Goal: Task Accomplishment & Management: Manage account settings

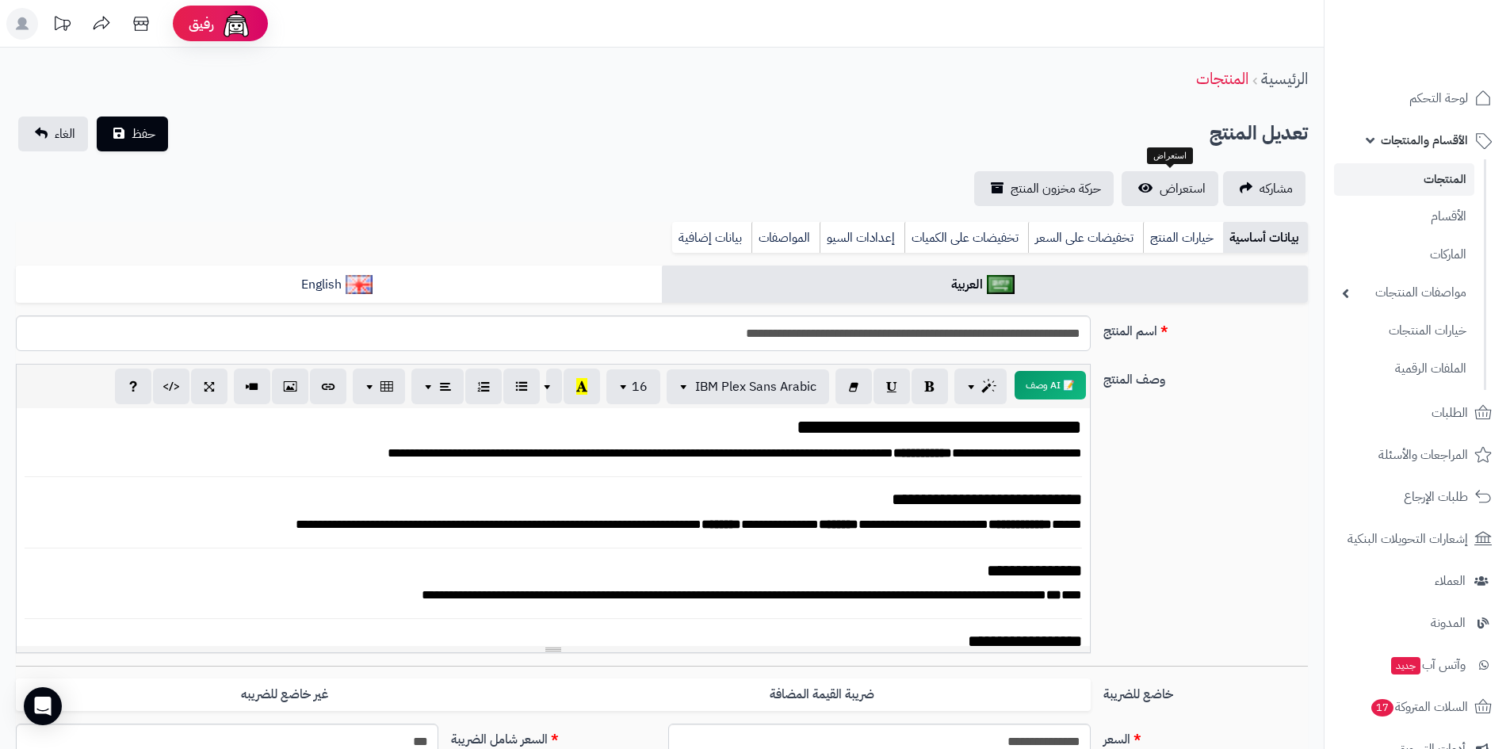
select select
drag, startPoint x: 0, startPoint y: 0, endPoint x: 1377, endPoint y: 107, distance: 1380.7
click at [1377, 107] on link "لوحة التحكم" at bounding box center [1417, 98] width 166 height 38
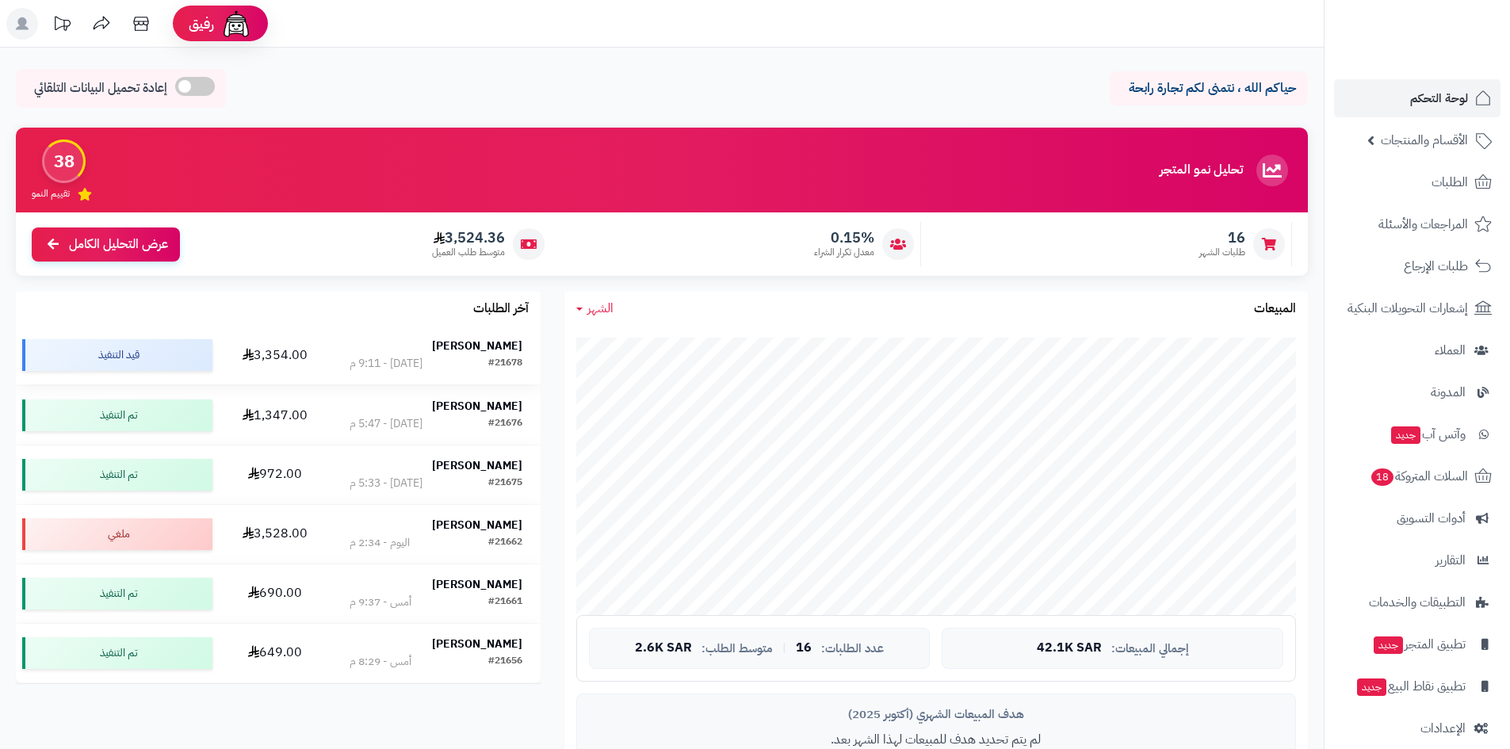
click at [448, 353] on div "عبدالله الدوشري" at bounding box center [435, 346] width 172 height 16
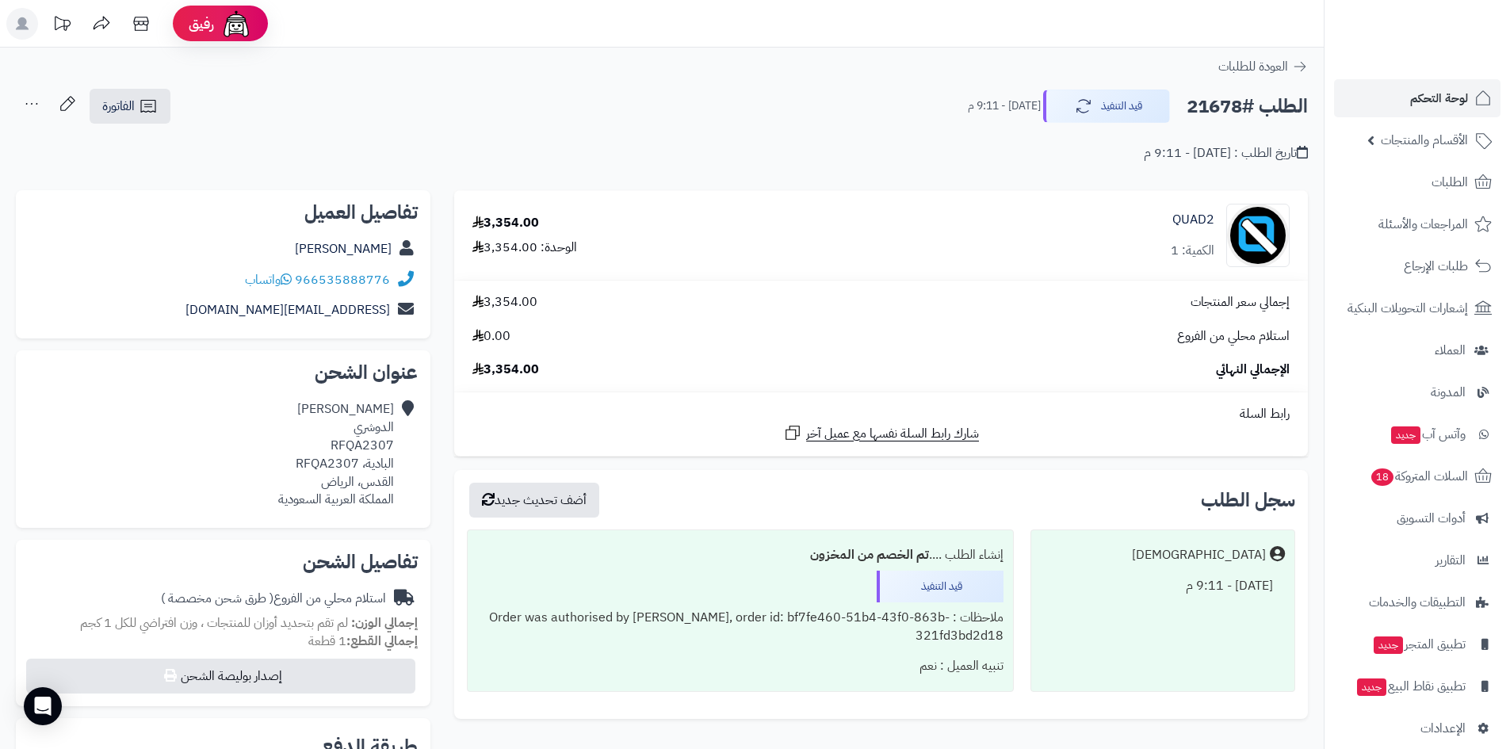
click at [1082, 125] on div "تاريخ الطلب : [DATE] - 9:11 م" at bounding box center [662, 143] width 1292 height 37
click at [1086, 119] on button "قيد التنفيذ" at bounding box center [1106, 105] width 127 height 33
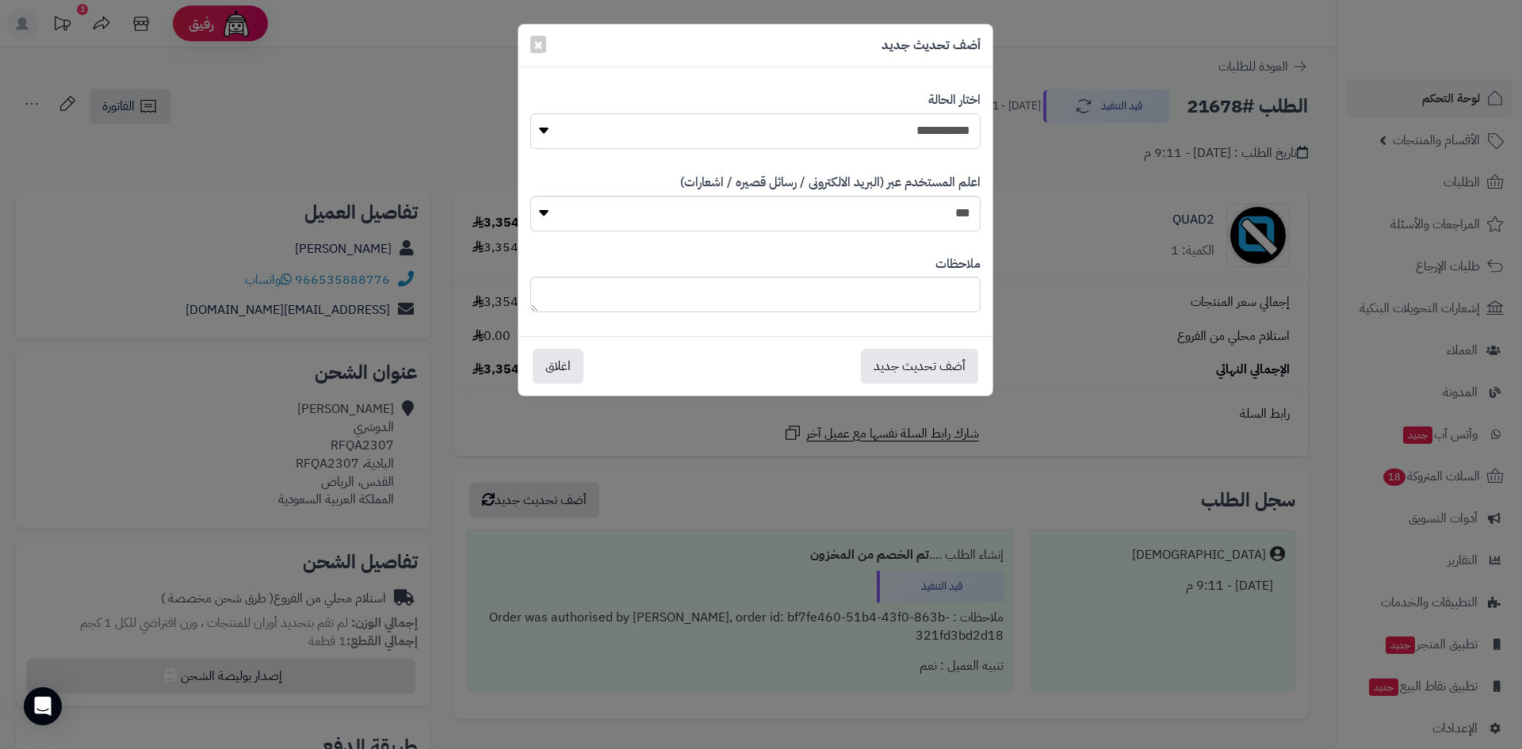
click at [928, 143] on select "**********" at bounding box center [755, 131] width 450 height 36
select select "*"
click at [530, 113] on select "**********" at bounding box center [755, 131] width 450 height 36
click at [926, 368] on button "أضف تحديث جديد" at bounding box center [919, 365] width 117 height 35
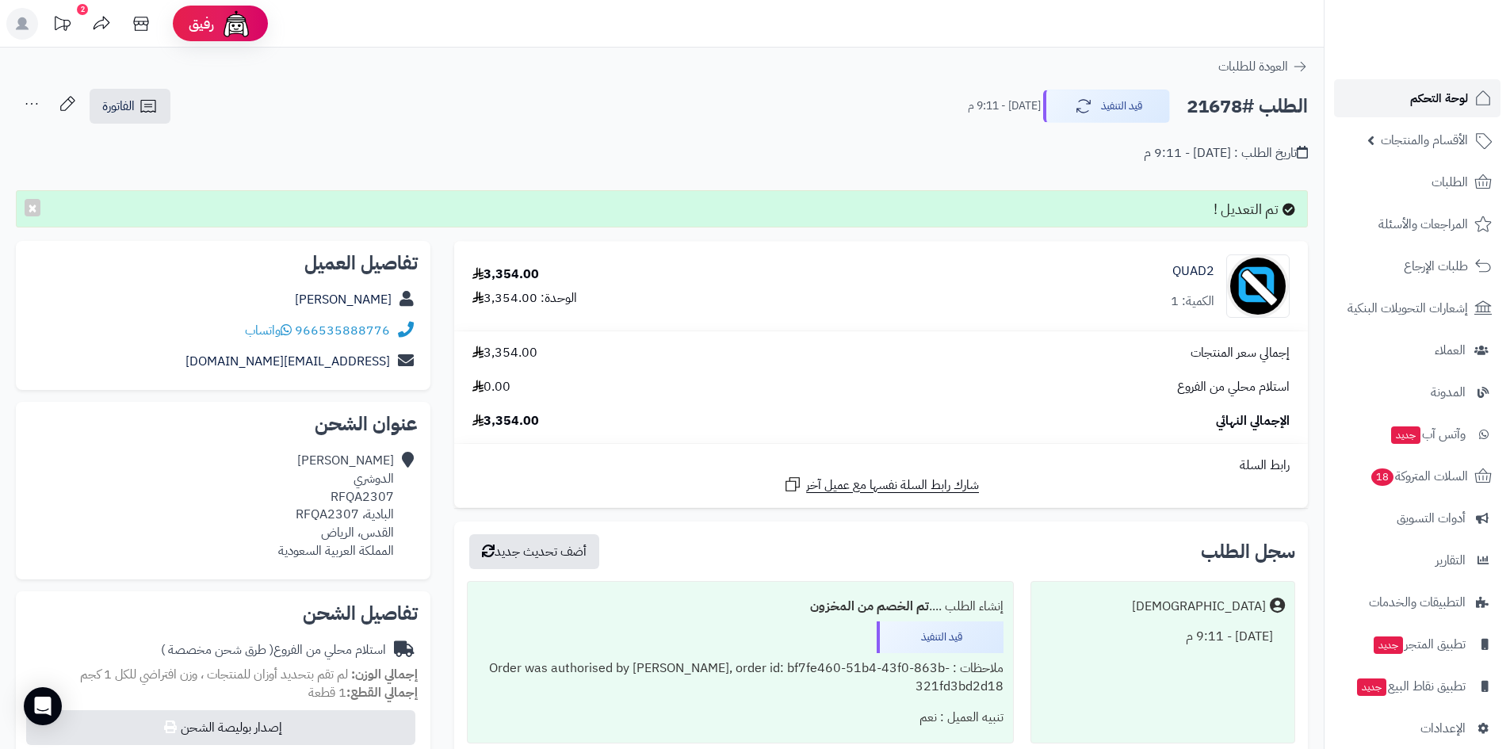
click at [1468, 94] on link "لوحة التحكم" at bounding box center [1417, 98] width 166 height 38
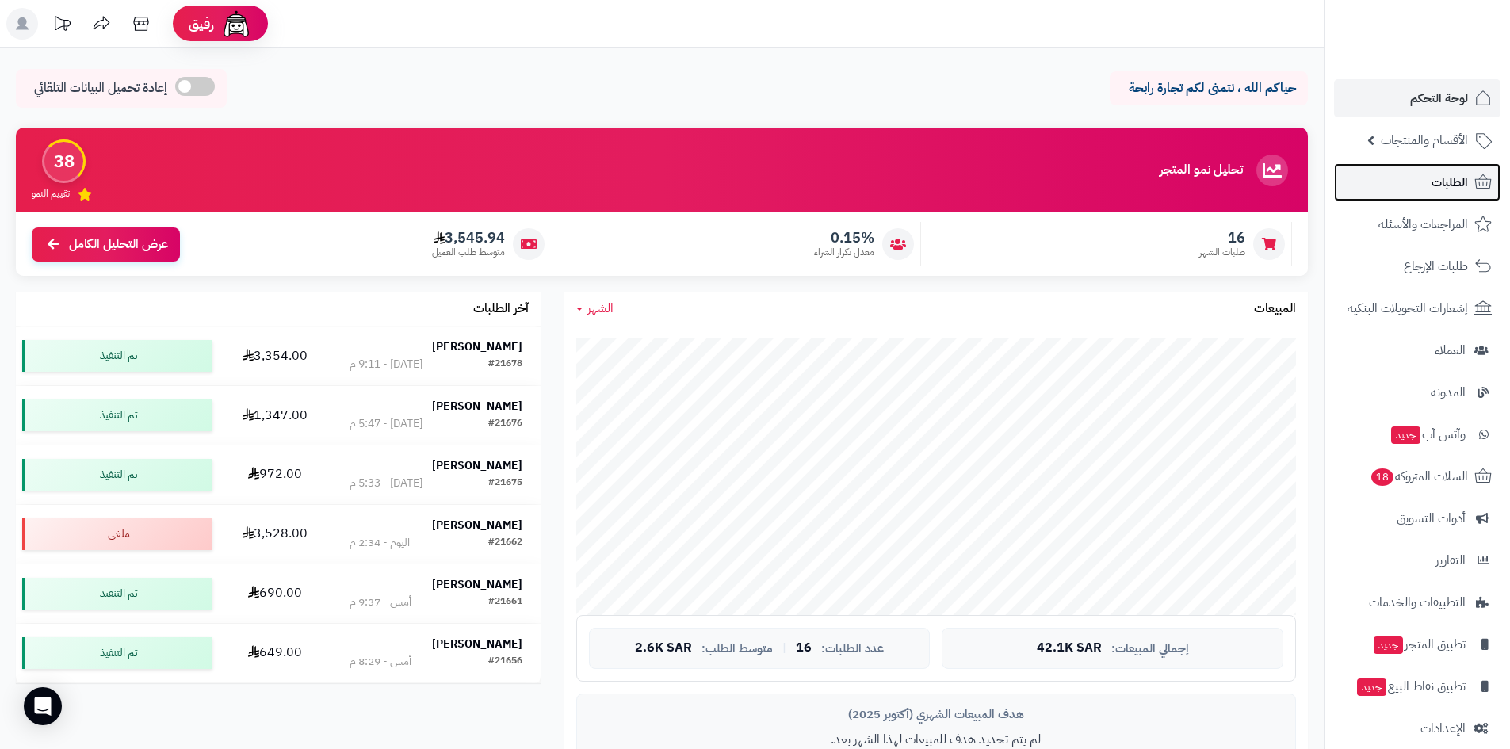
click at [1422, 189] on link "الطلبات" at bounding box center [1417, 182] width 166 height 38
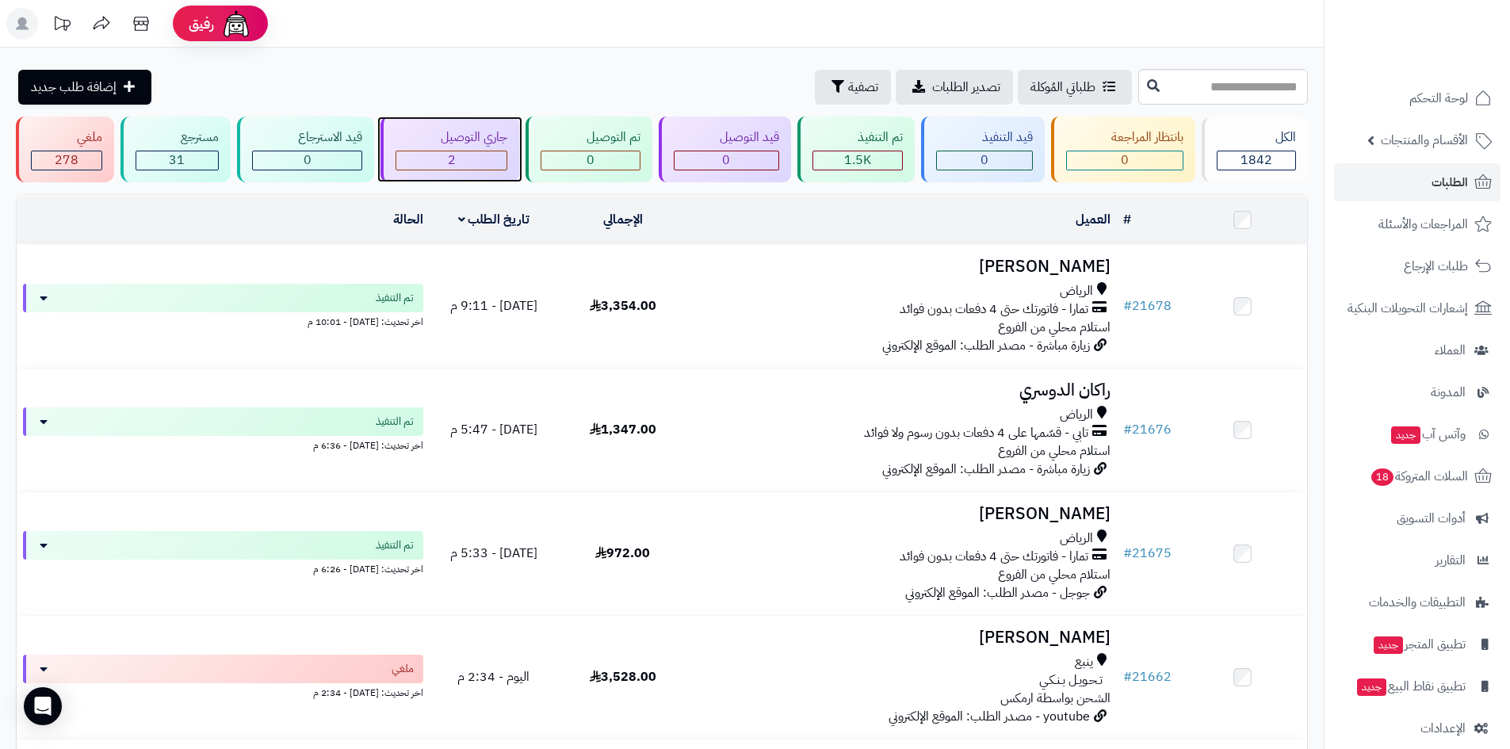
click at [484, 163] on div "2" at bounding box center [451, 160] width 111 height 18
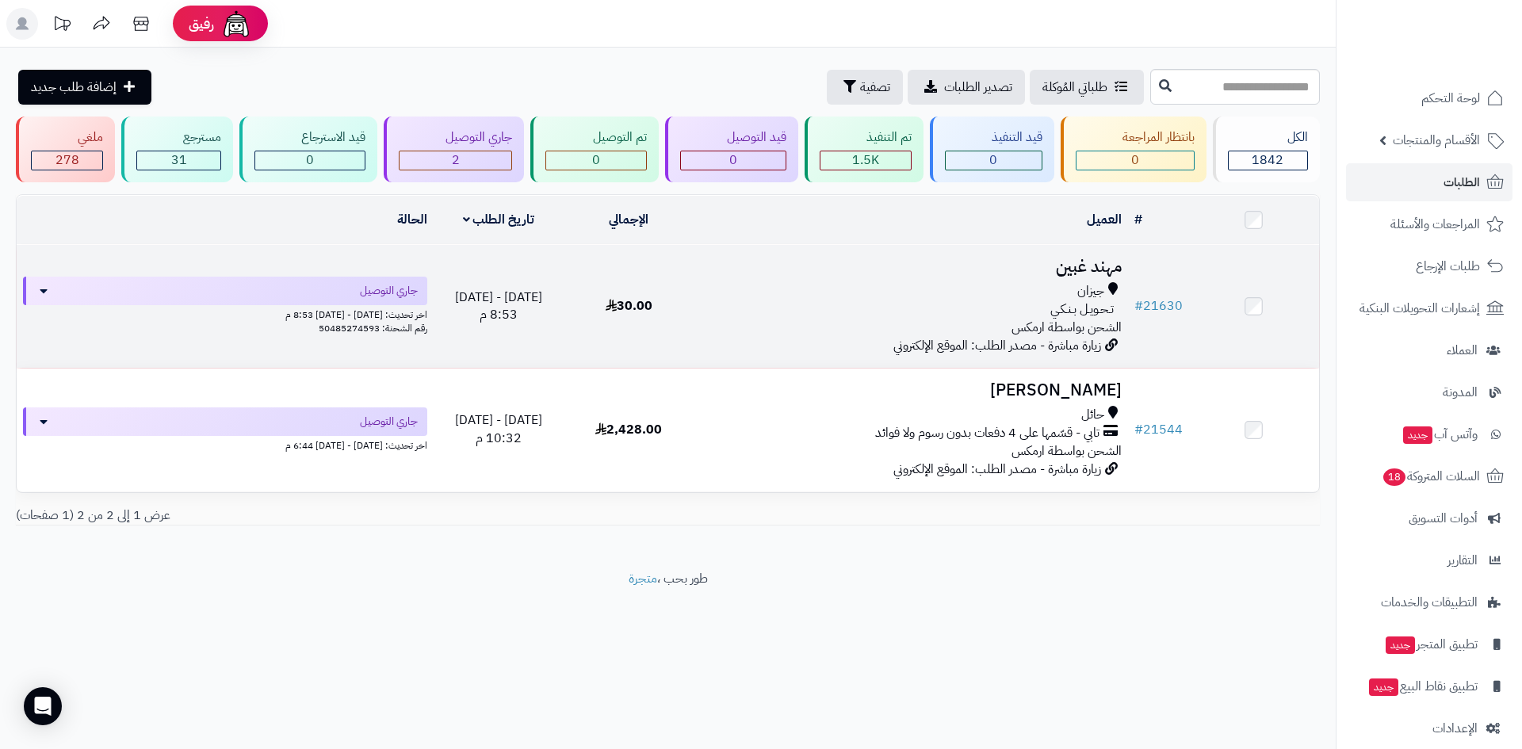
click at [1081, 265] on h3 "مهند غبين" at bounding box center [911, 267] width 421 height 18
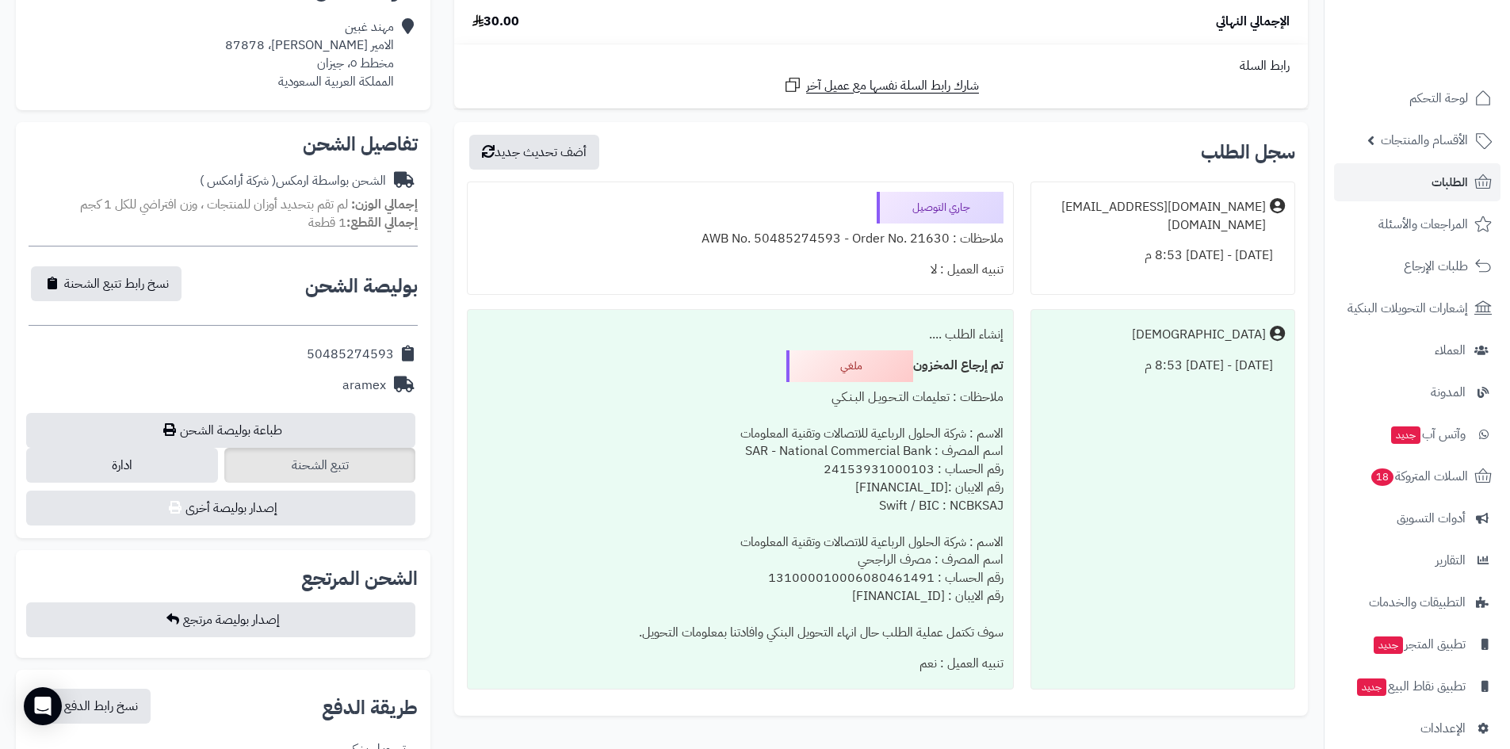
scroll to position [396, 0]
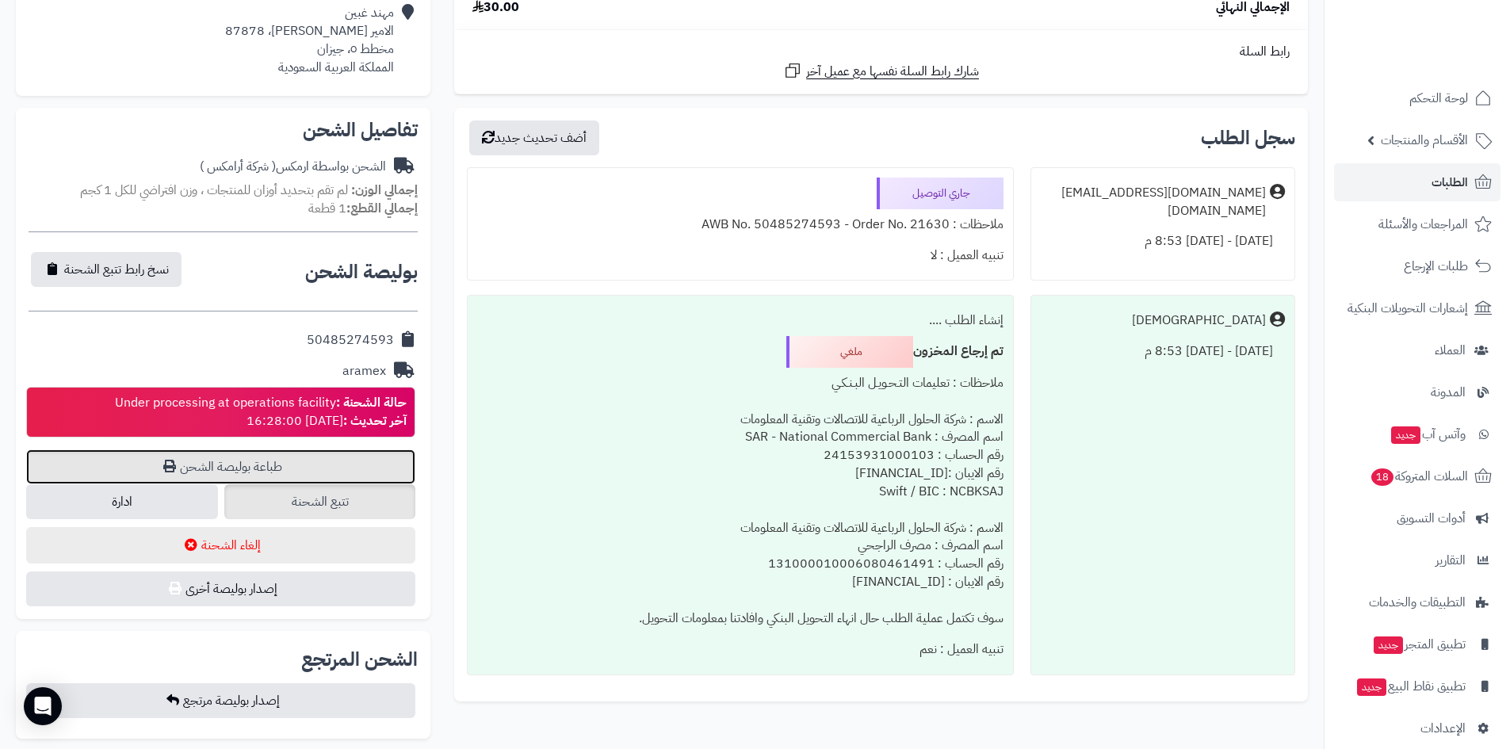
click at [373, 449] on link "طباعة بوليصة الشحن" at bounding box center [220, 466] width 389 height 35
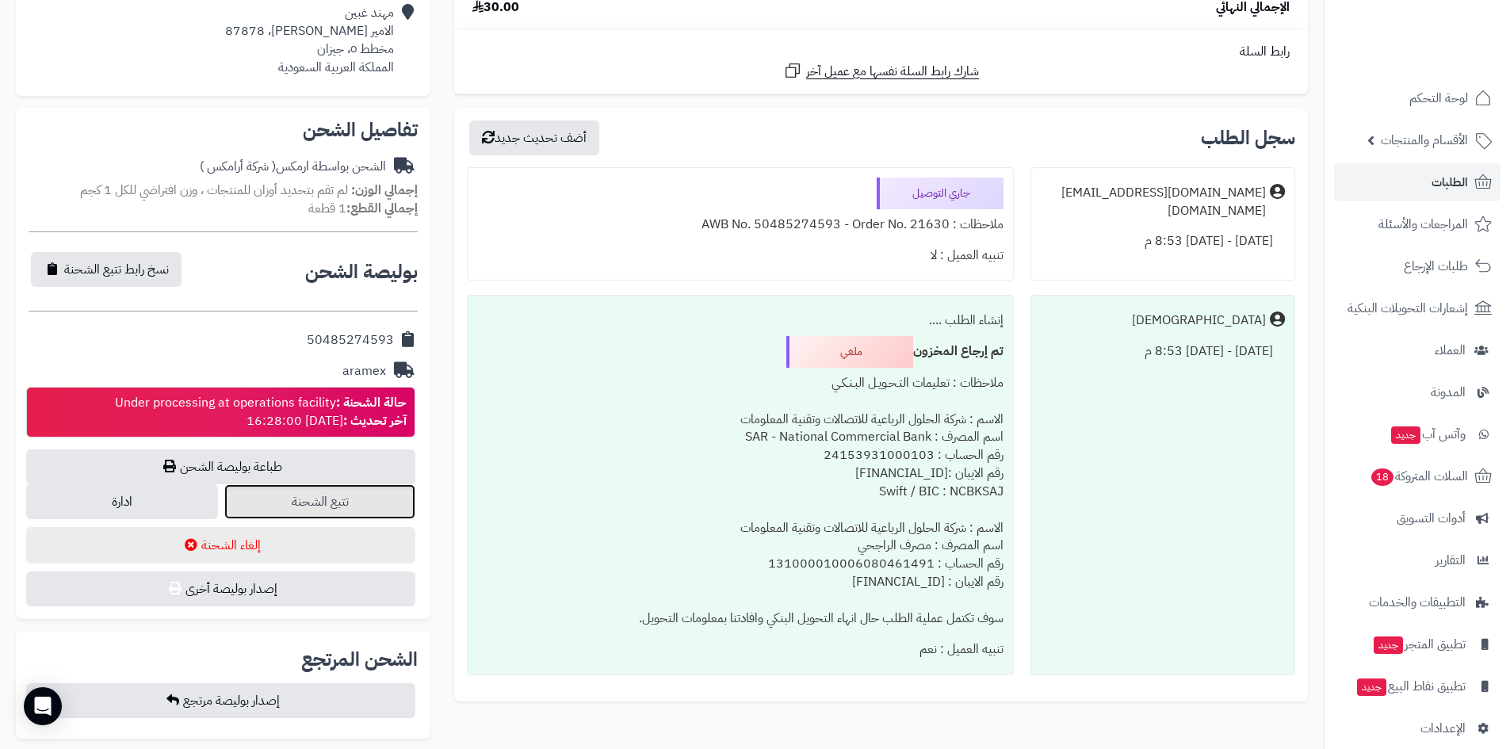
click at [331, 506] on link "تتبع الشحنة" at bounding box center [320, 501] width 192 height 35
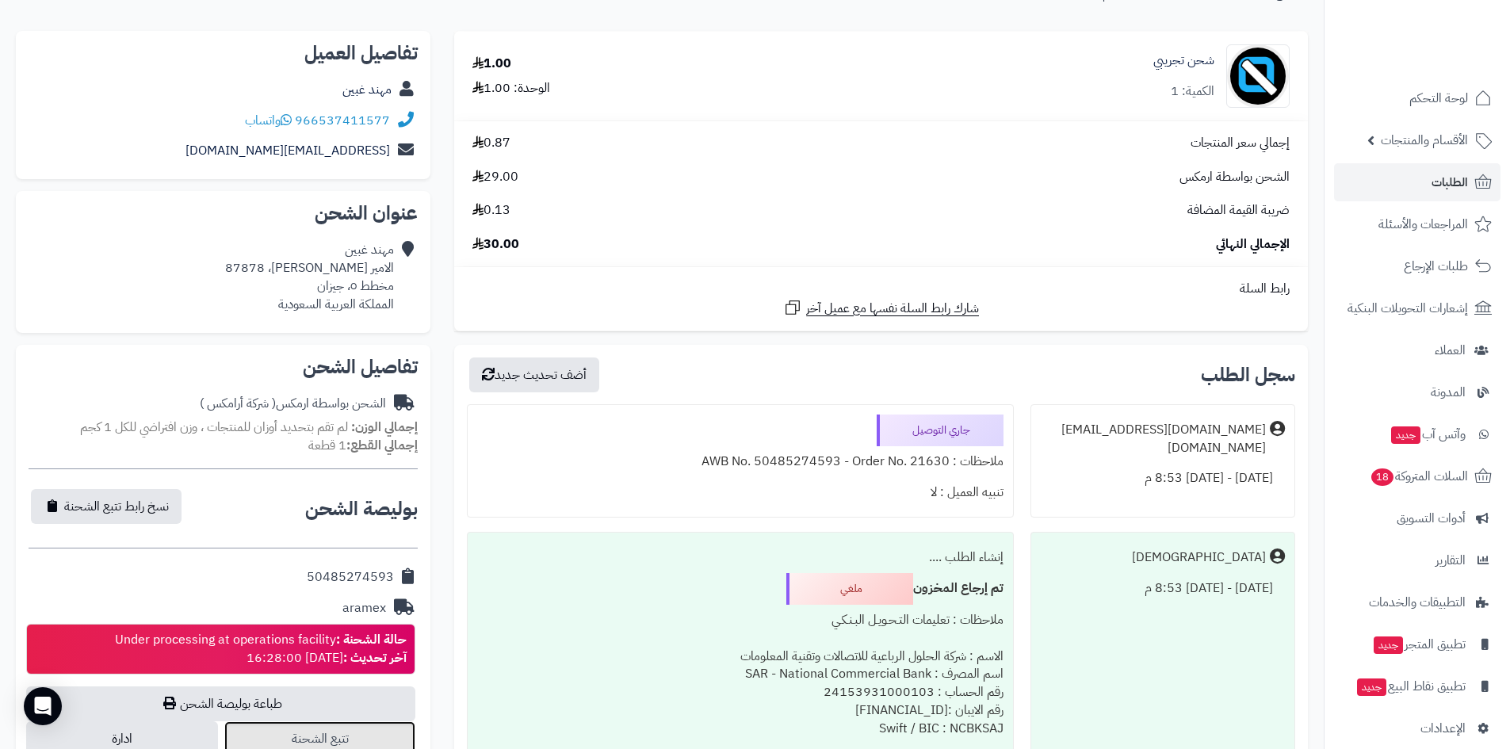
scroll to position [158, 0]
click at [1411, 92] on span "لوحة التحكم" at bounding box center [1439, 98] width 58 height 22
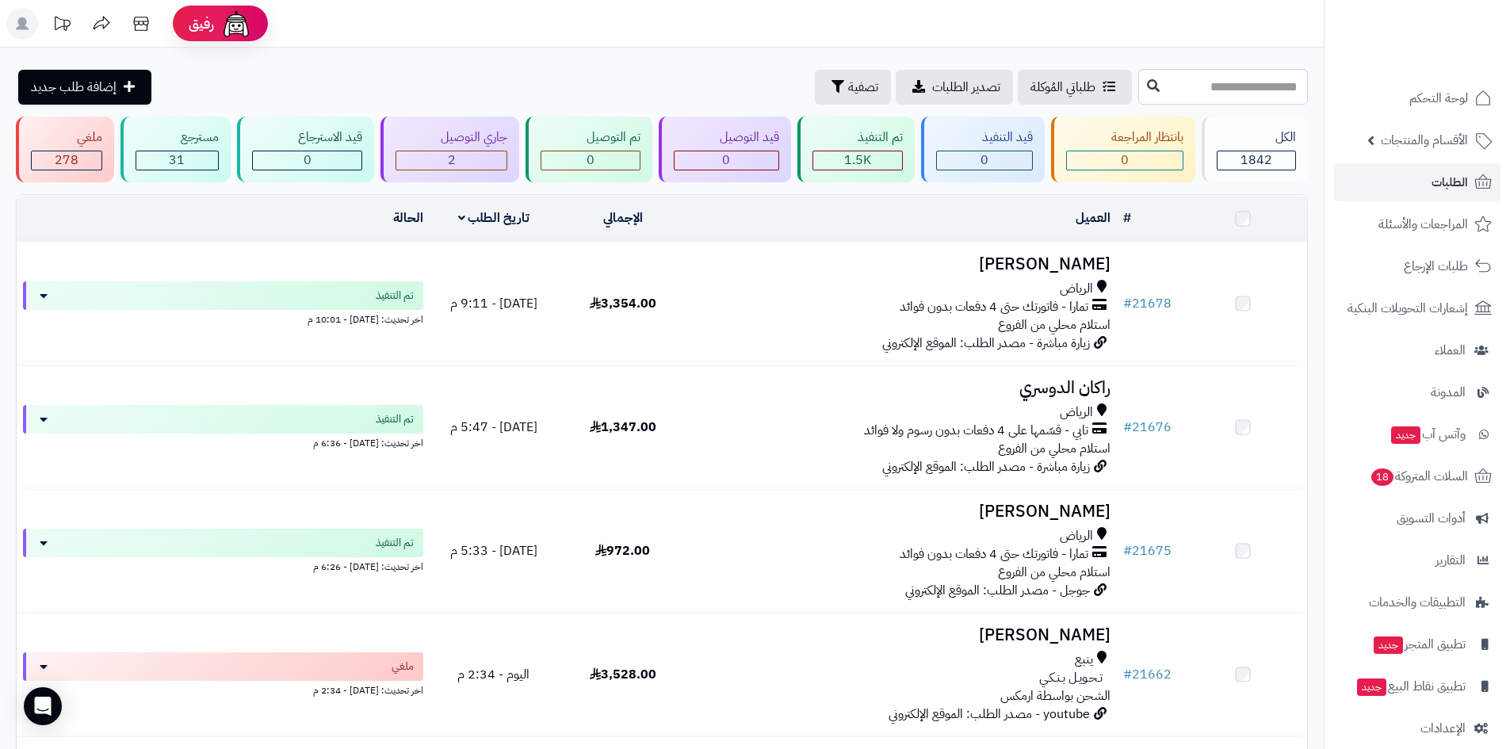
click at [426, 151] on div "2" at bounding box center [451, 160] width 111 height 18
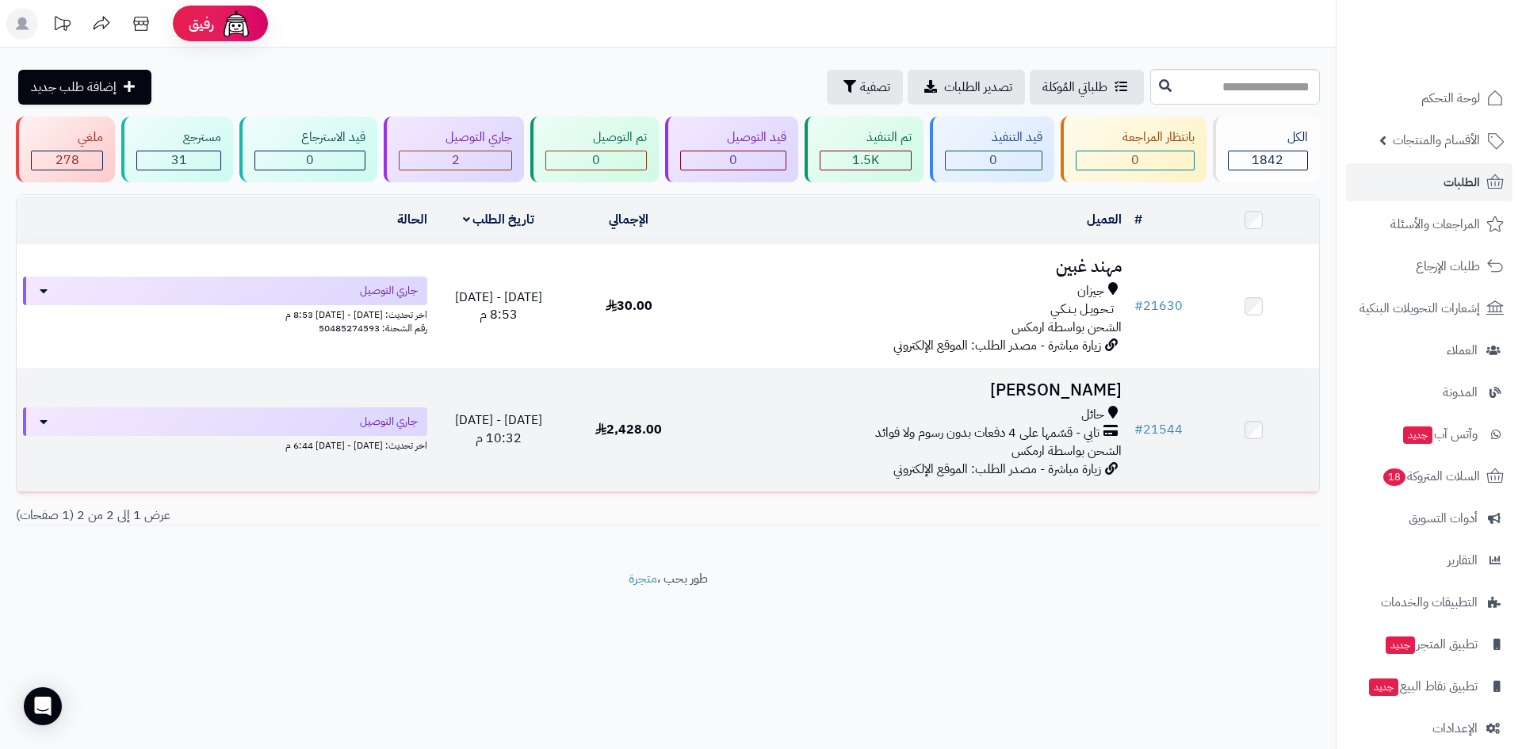
click at [1002, 381] on h3 "[PERSON_NAME]" at bounding box center [911, 390] width 421 height 18
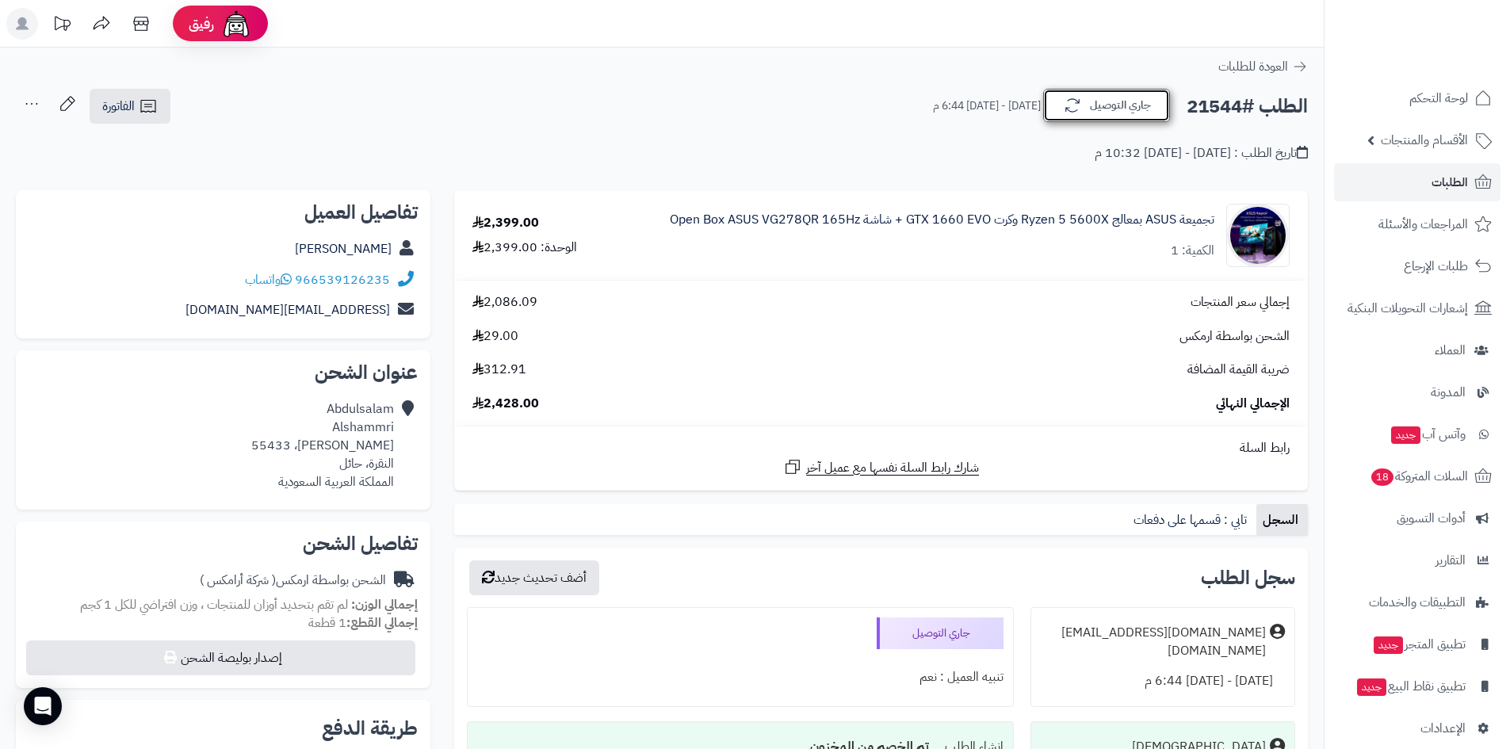
click at [1101, 120] on button "جاري التوصيل" at bounding box center [1106, 105] width 127 height 33
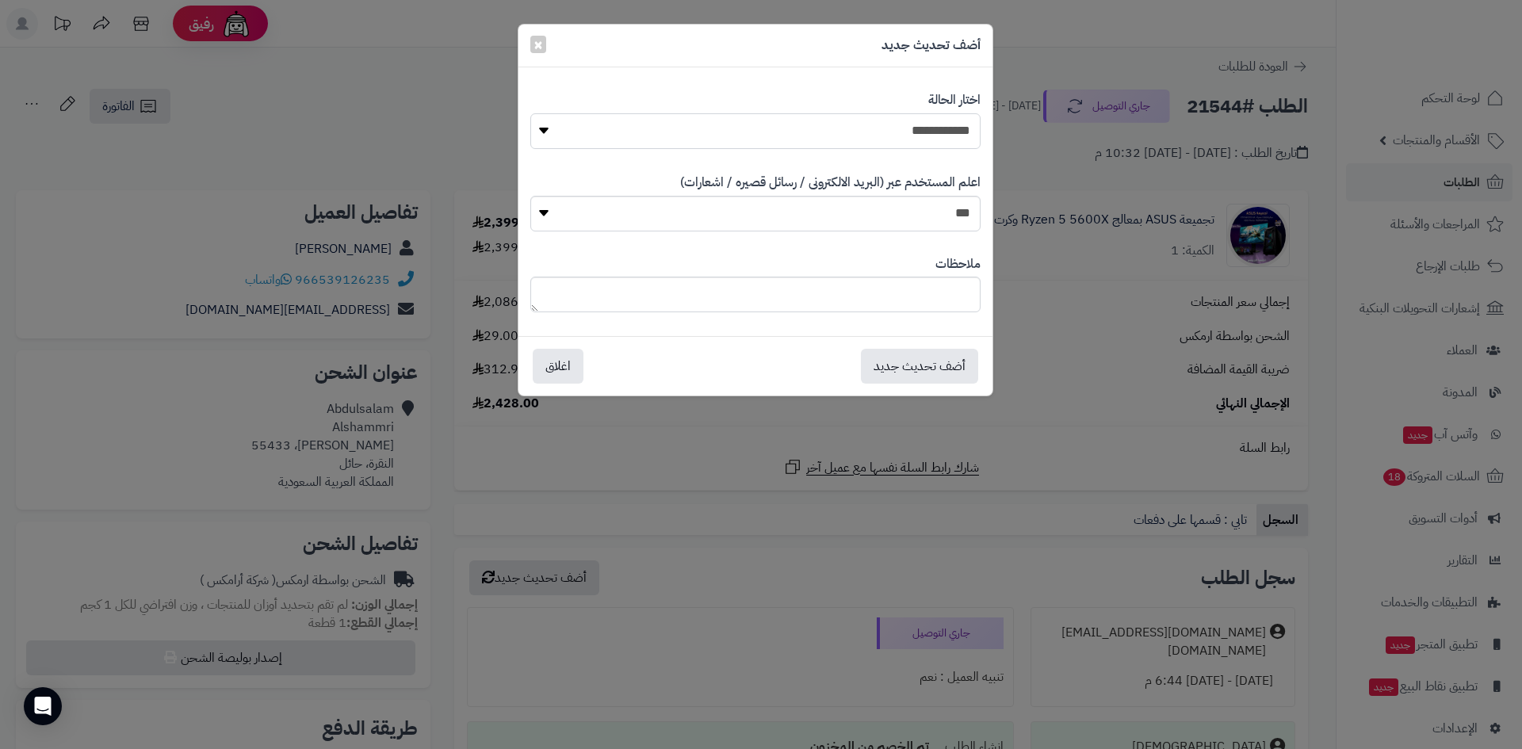
drag, startPoint x: 855, startPoint y: 130, endPoint x: 861, endPoint y: 145, distance: 16.3
click at [855, 130] on select "**********" at bounding box center [755, 131] width 450 height 36
select select "*"
click at [530, 113] on select "**********" at bounding box center [755, 131] width 450 height 36
click at [918, 371] on button "أضف تحديث جديد" at bounding box center [919, 365] width 117 height 35
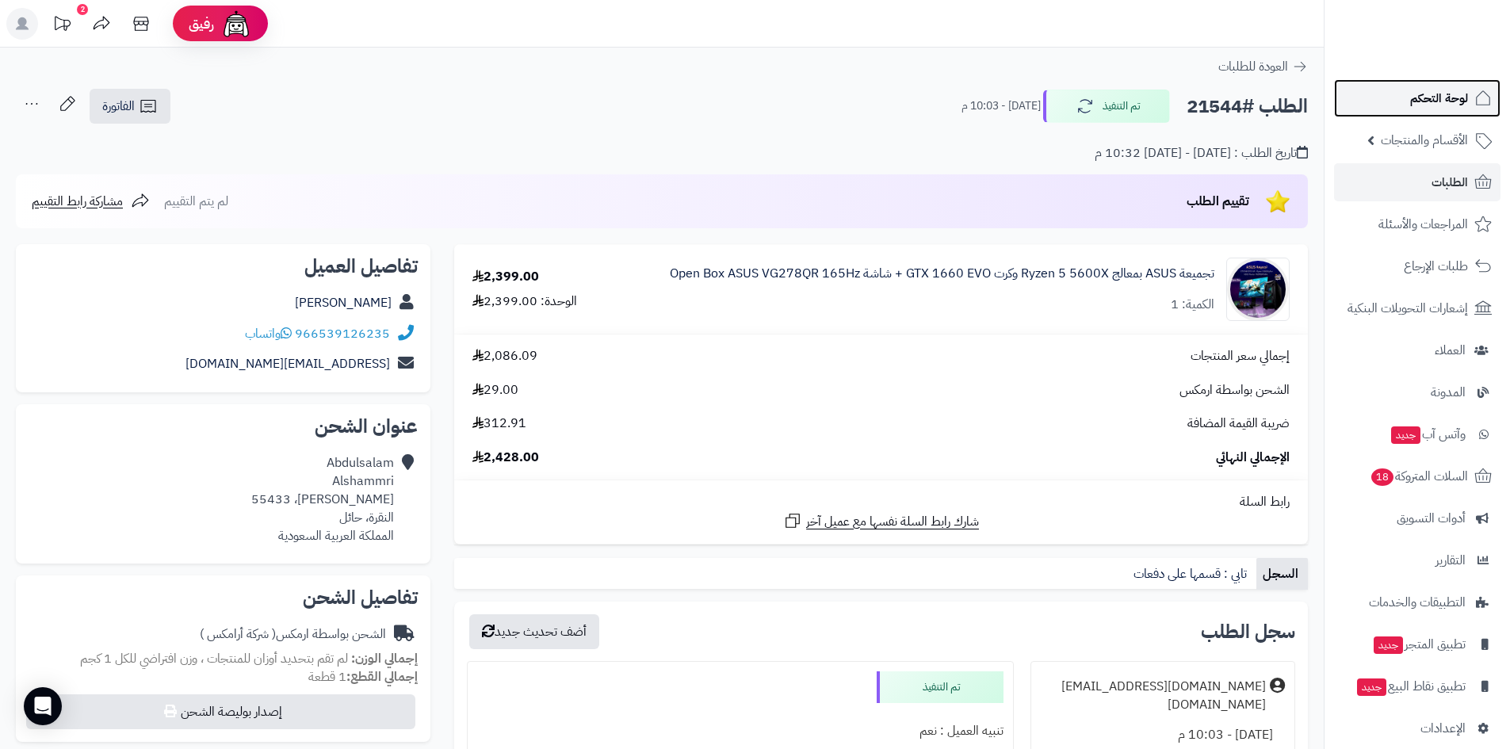
click at [1396, 99] on link "لوحة التحكم" at bounding box center [1417, 98] width 166 height 38
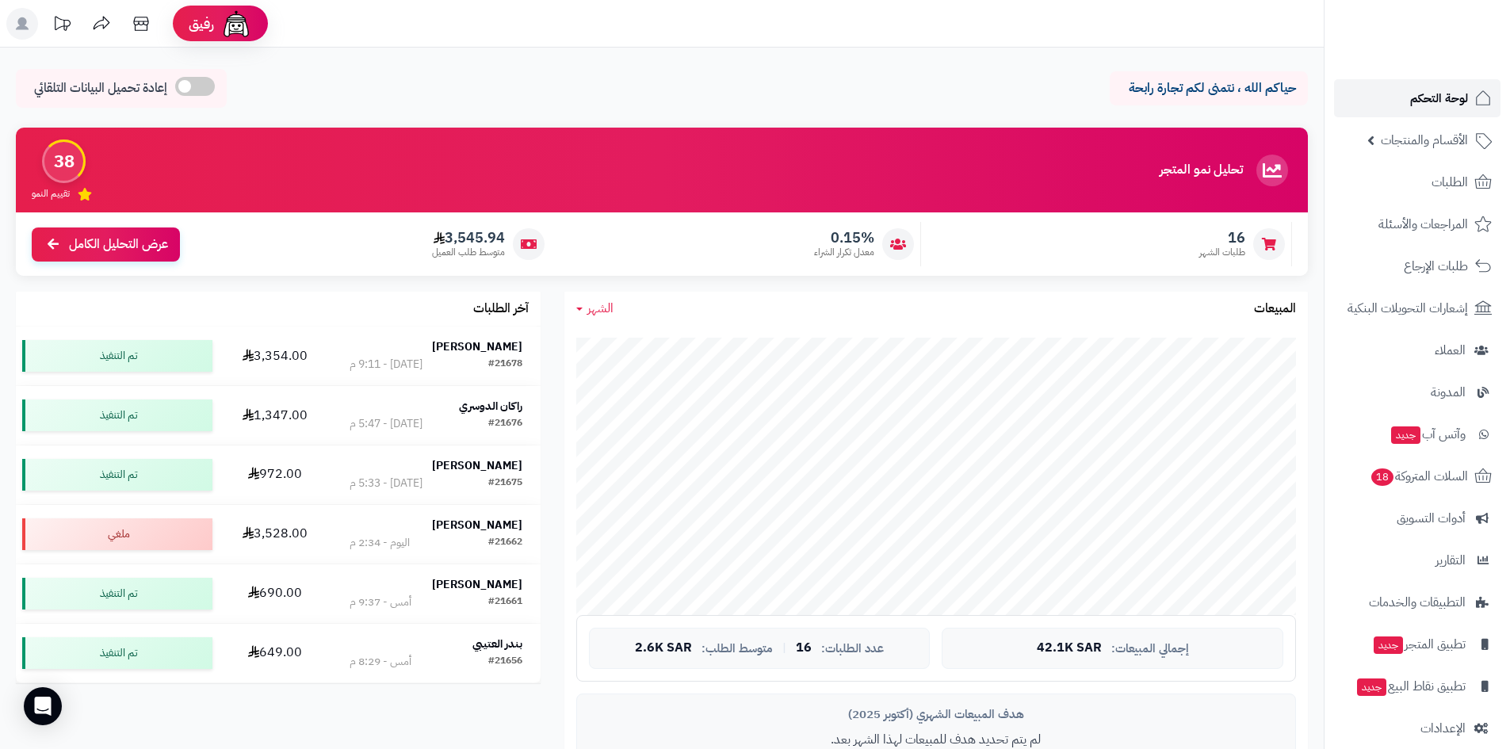
click at [1392, 108] on link "لوحة التحكم" at bounding box center [1417, 98] width 166 height 38
drag, startPoint x: 1382, startPoint y: 94, endPoint x: 1363, endPoint y: 99, distance: 19.8
click at [1382, 94] on link "لوحة التحكم" at bounding box center [1417, 98] width 166 height 38
click at [1406, 148] on span "الأقسام والمنتجات" at bounding box center [1423, 140] width 87 height 22
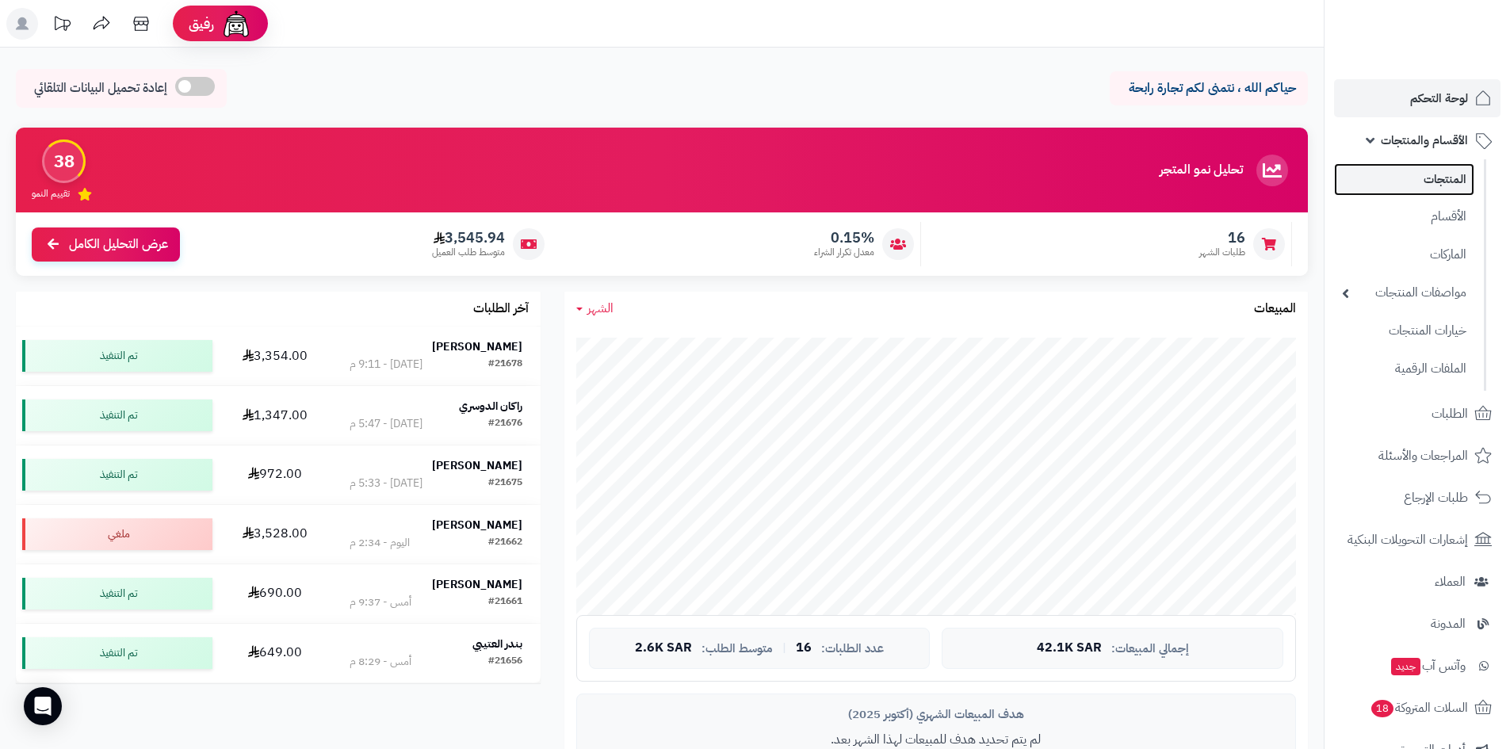
click at [1408, 178] on link "المنتجات" at bounding box center [1404, 179] width 140 height 32
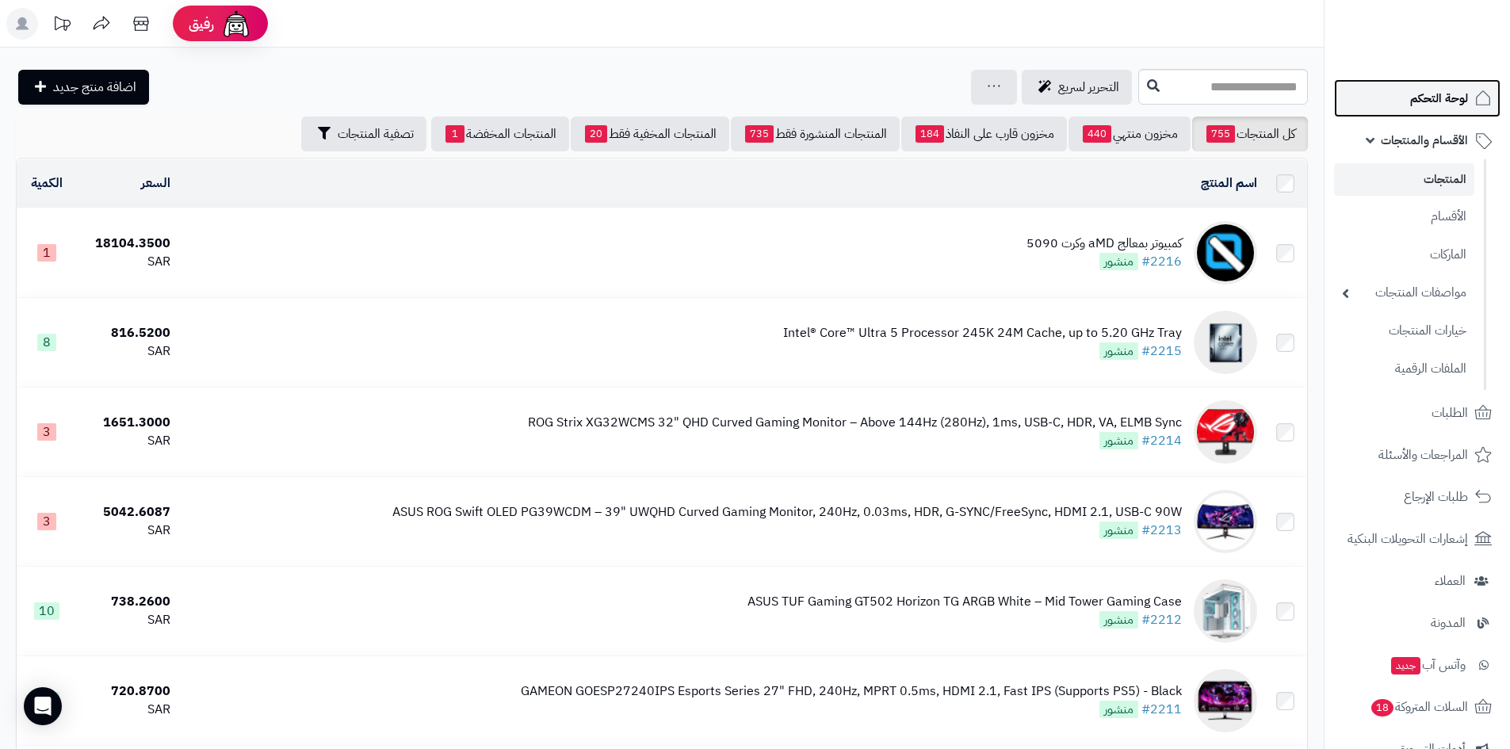
click at [1377, 94] on link "لوحة التحكم" at bounding box center [1417, 98] width 166 height 38
